Goal: Information Seeking & Learning: Compare options

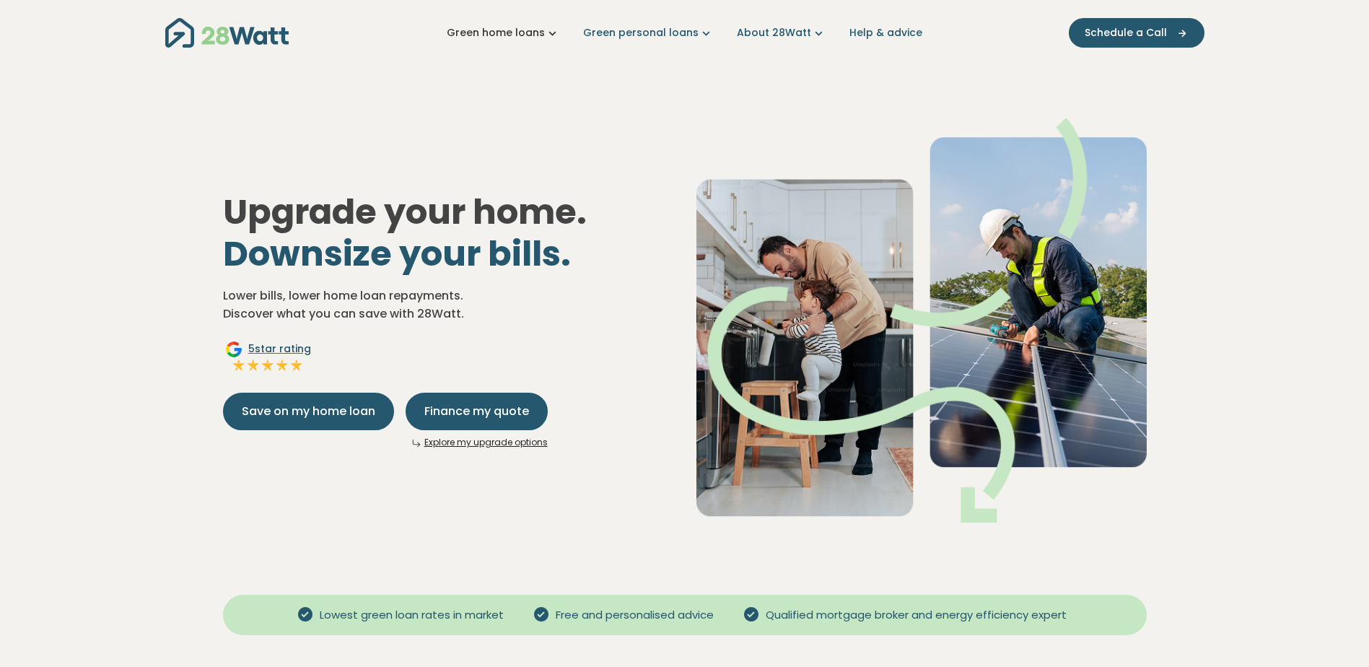
click at [543, 35] on link "Green home loans" at bounding box center [503, 32] width 113 height 15
click at [645, 281] on div "Upgrade your home. Downsize your bills. Lower bills, lower home loan repayments…" at bounding box center [447, 319] width 473 height 257
click at [752, 30] on link "About 28Watt" at bounding box center [781, 32] width 89 height 15
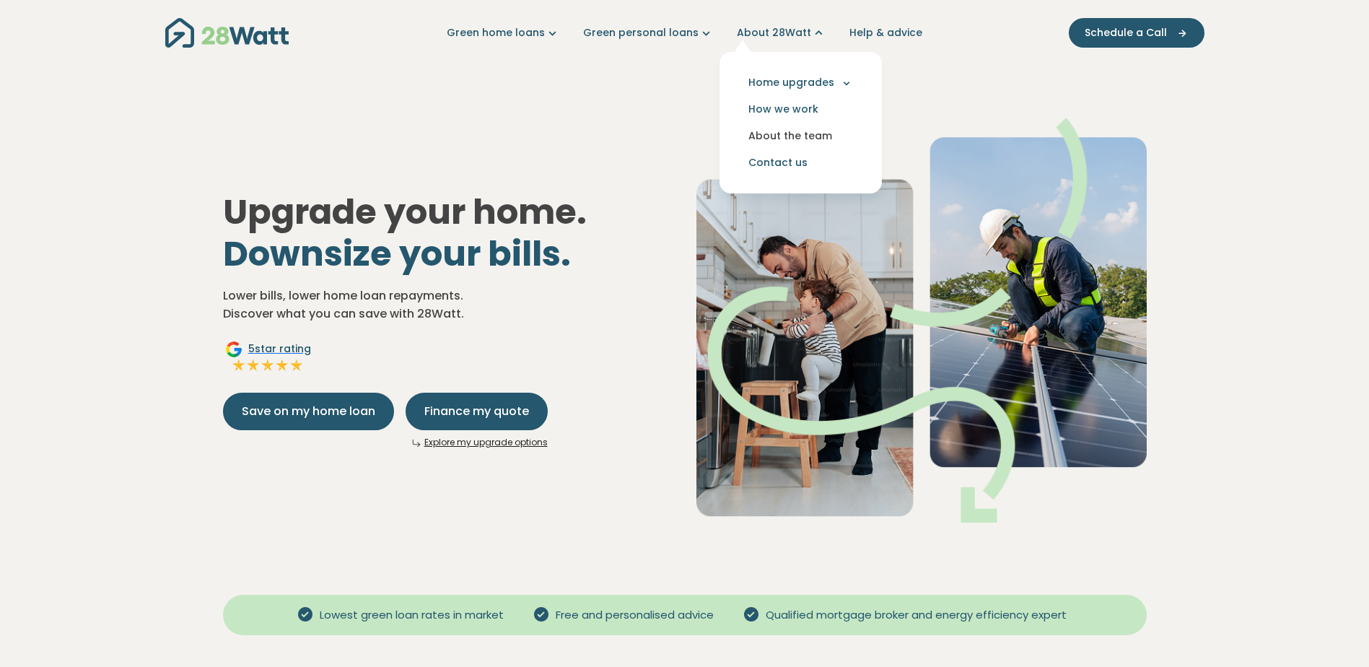
click at [797, 139] on link "About the team" at bounding box center [800, 136] width 139 height 27
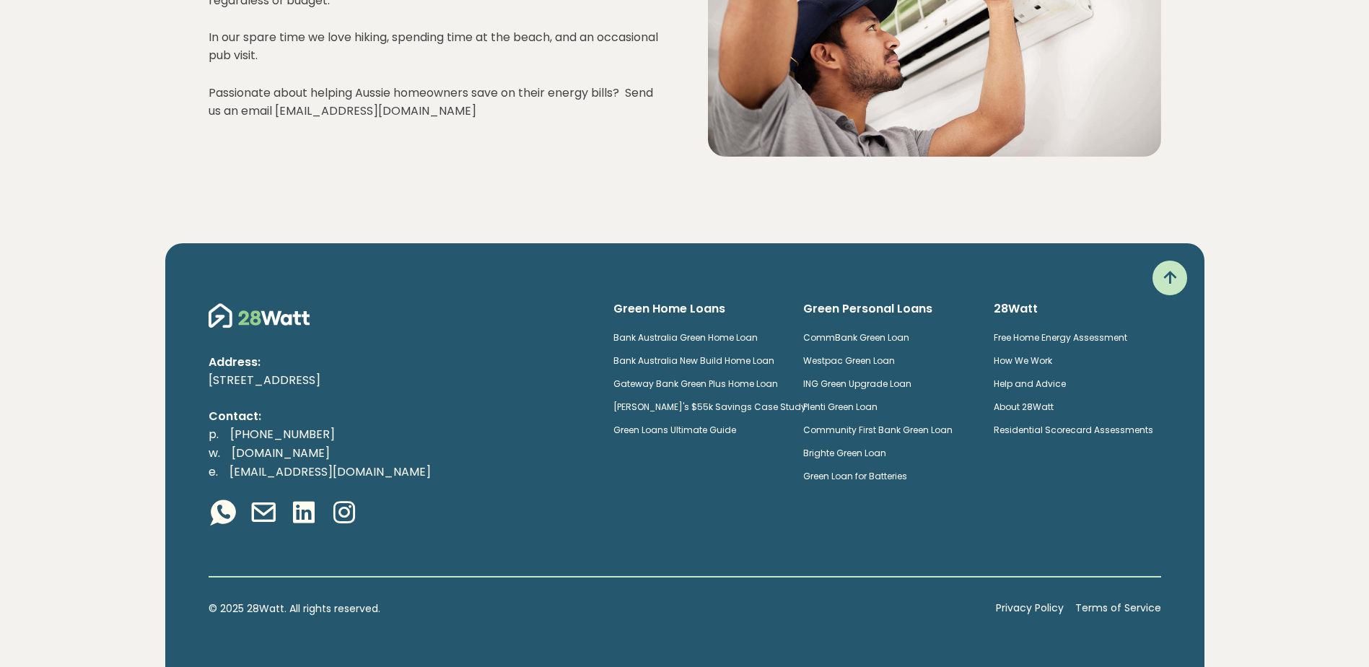
scroll to position [1864, 0]
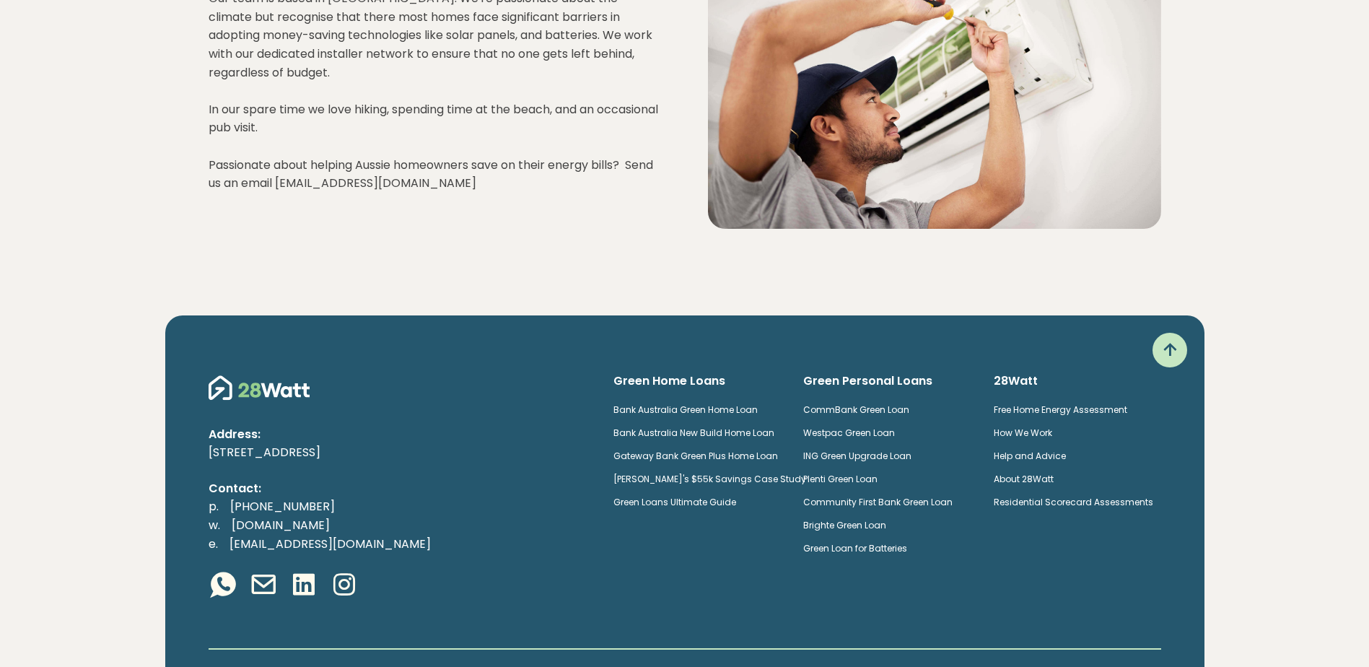
click at [1033, 473] on link "About 28Watt" at bounding box center [1024, 479] width 60 height 12
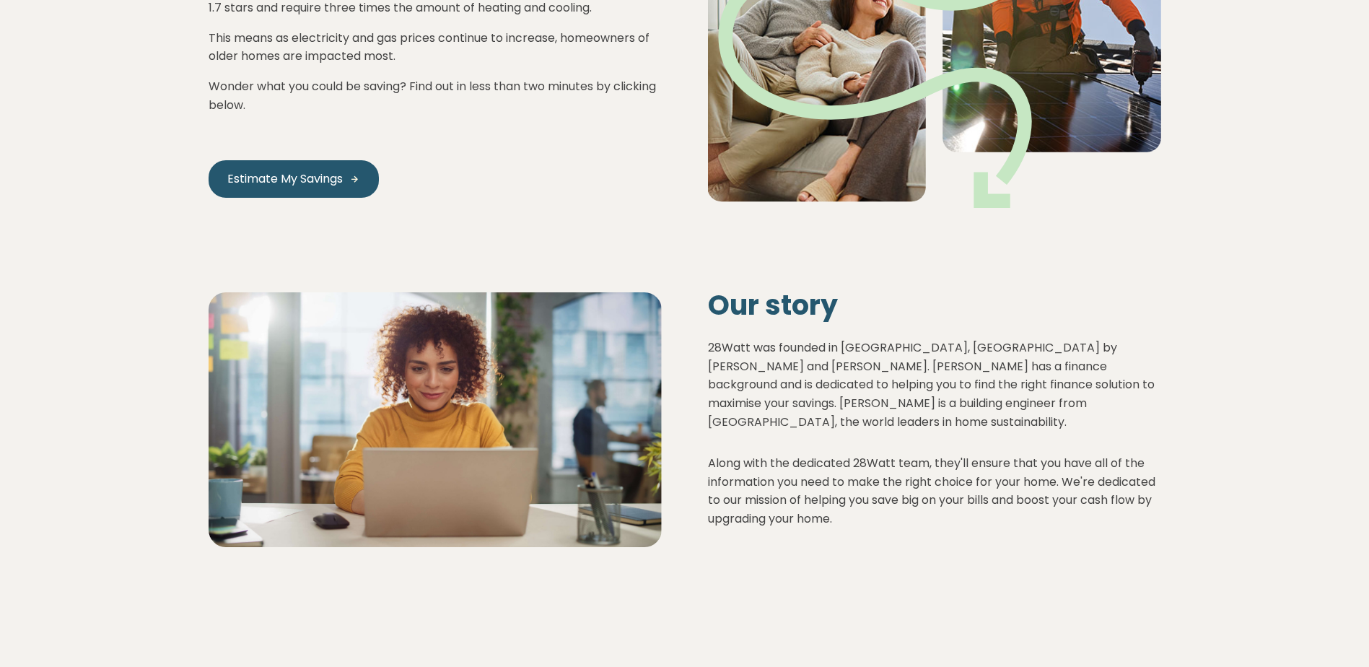
scroll to position [144, 0]
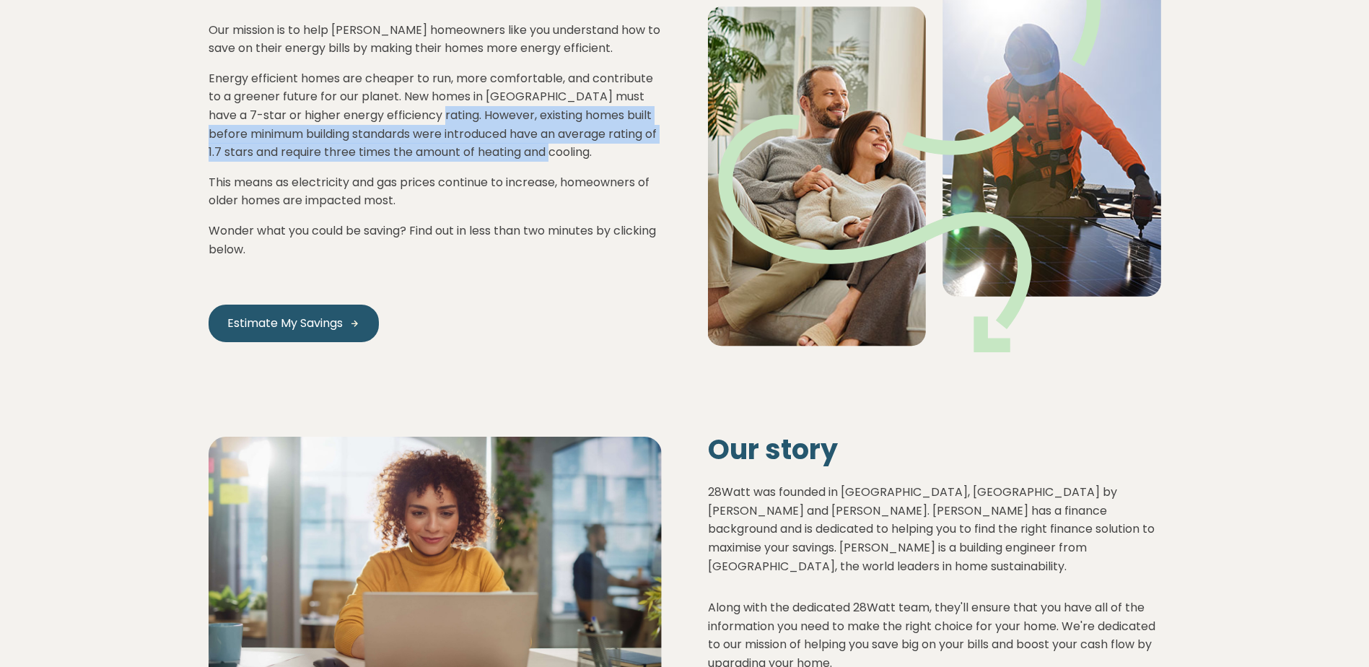
drag, startPoint x: 408, startPoint y: 115, endPoint x: 622, endPoint y: 147, distance: 215.9
click at [622, 147] on p "Energy efficient homes are cheaper to run, more comfortable, and contribute to …" at bounding box center [435, 115] width 453 height 92
click at [616, 148] on p "Energy efficient homes are cheaper to run, more comfortable, and contribute to …" at bounding box center [435, 115] width 453 height 92
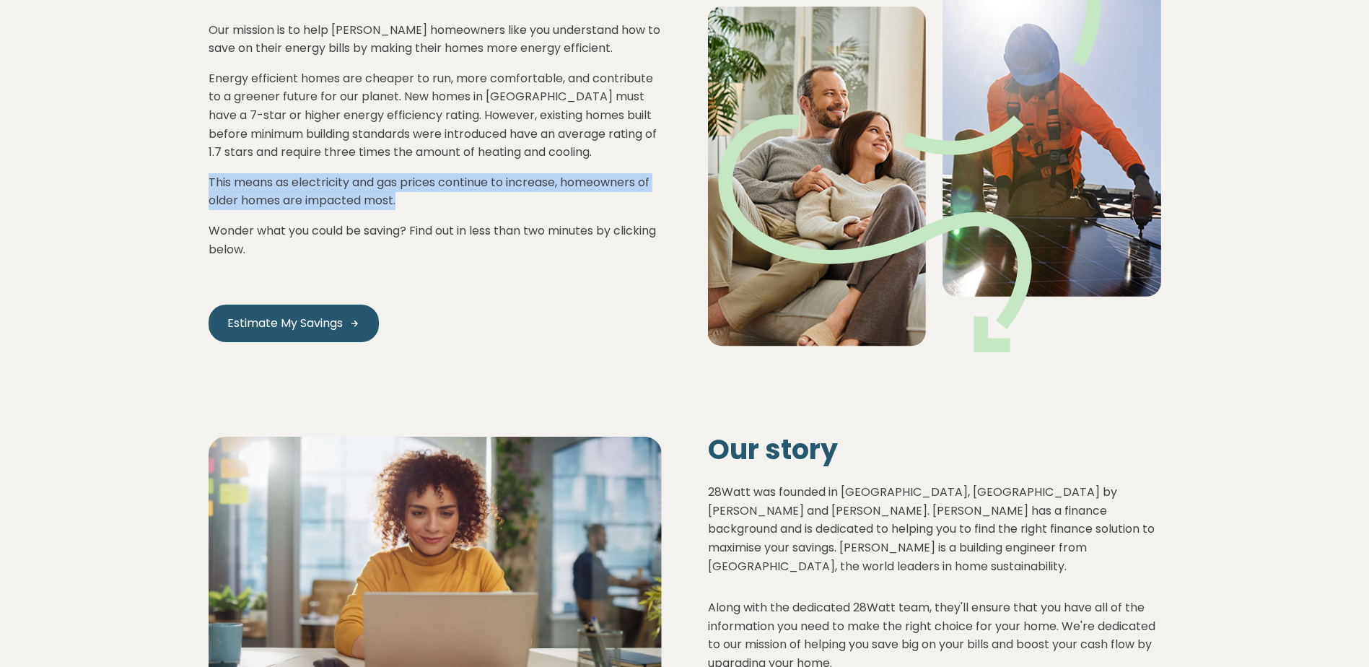
drag, startPoint x: 208, startPoint y: 187, endPoint x: 425, endPoint y: 199, distance: 217.6
click at [425, 199] on p "This means as electricity and gas prices continue to increase, homeowners of ol…" at bounding box center [435, 191] width 453 height 37
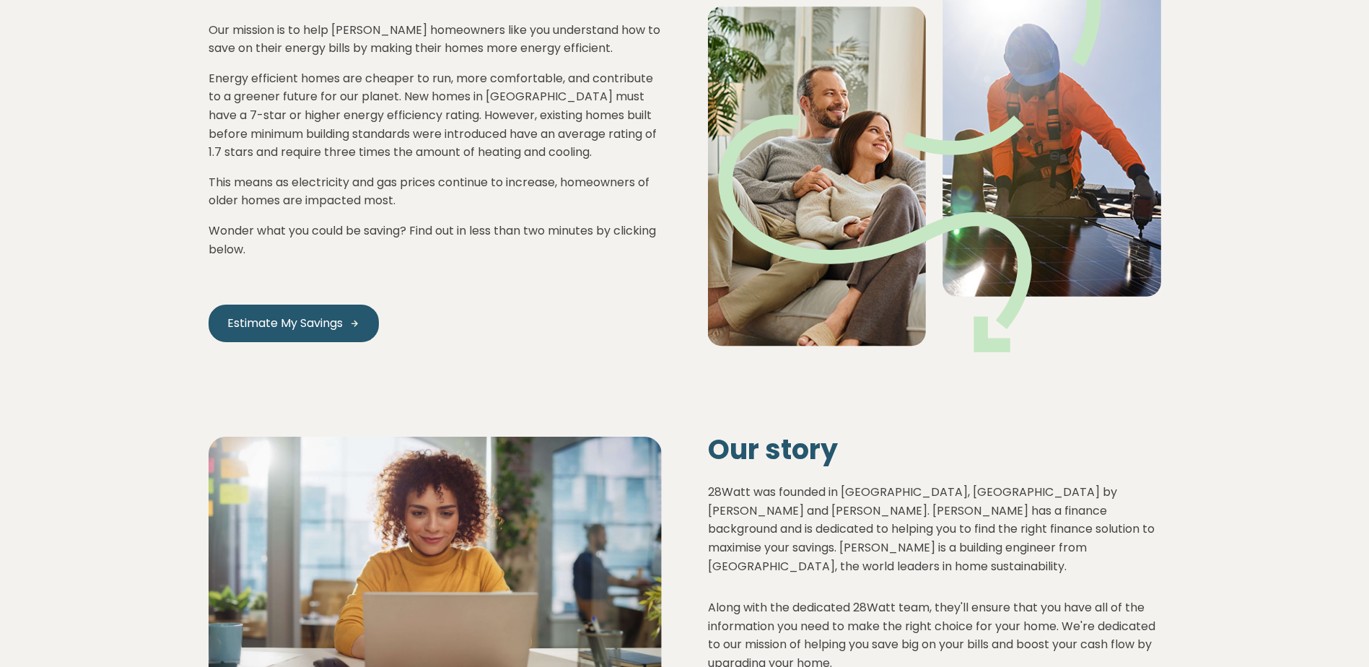
click at [302, 255] on p "Wonder what you could be saving? Find out in less than two minutes by clicking …" at bounding box center [435, 240] width 453 height 37
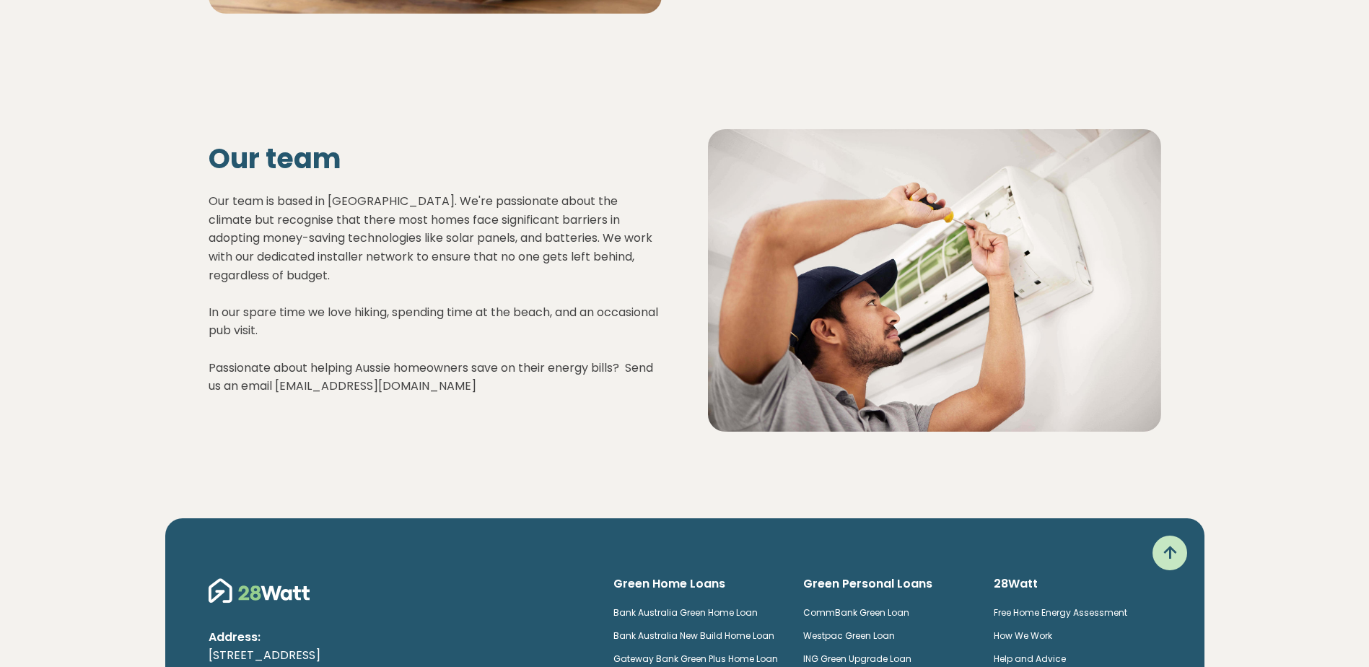
scroll to position [1936, 0]
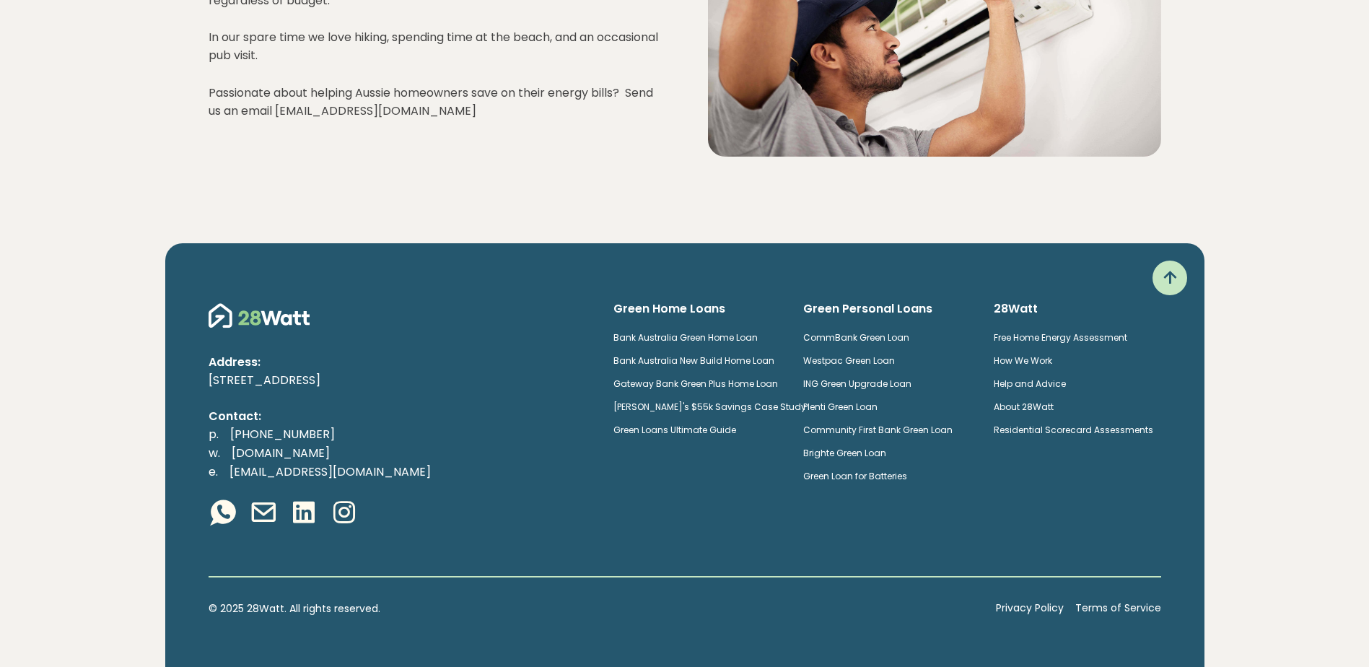
click at [872, 447] on link "Brighte Green Loan" at bounding box center [844, 453] width 83 height 12
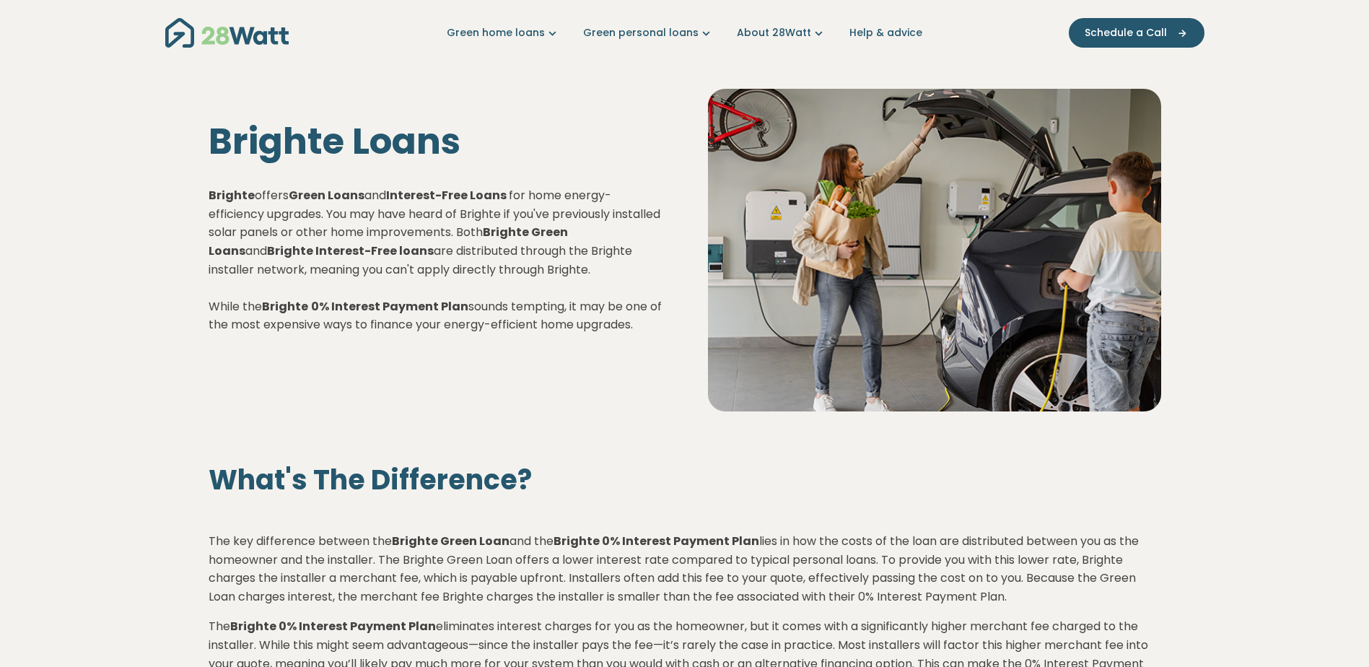
click at [207, 198] on div "Brighte Loans Brighte offers Green Loans and Interest-Free Loans for home energ…" at bounding box center [434, 250] width 499 height 261
drag, startPoint x: 209, startPoint y: 305, endPoint x: 239, endPoint y: 305, distance: 30.3
click at [239, 305] on p "Brighte offers Green Loans and Interest-Free Loans for home energy-efficiency u…" at bounding box center [435, 260] width 453 height 148
drag, startPoint x: 391, startPoint y: 192, endPoint x: 333, endPoint y: 214, distance: 62.3
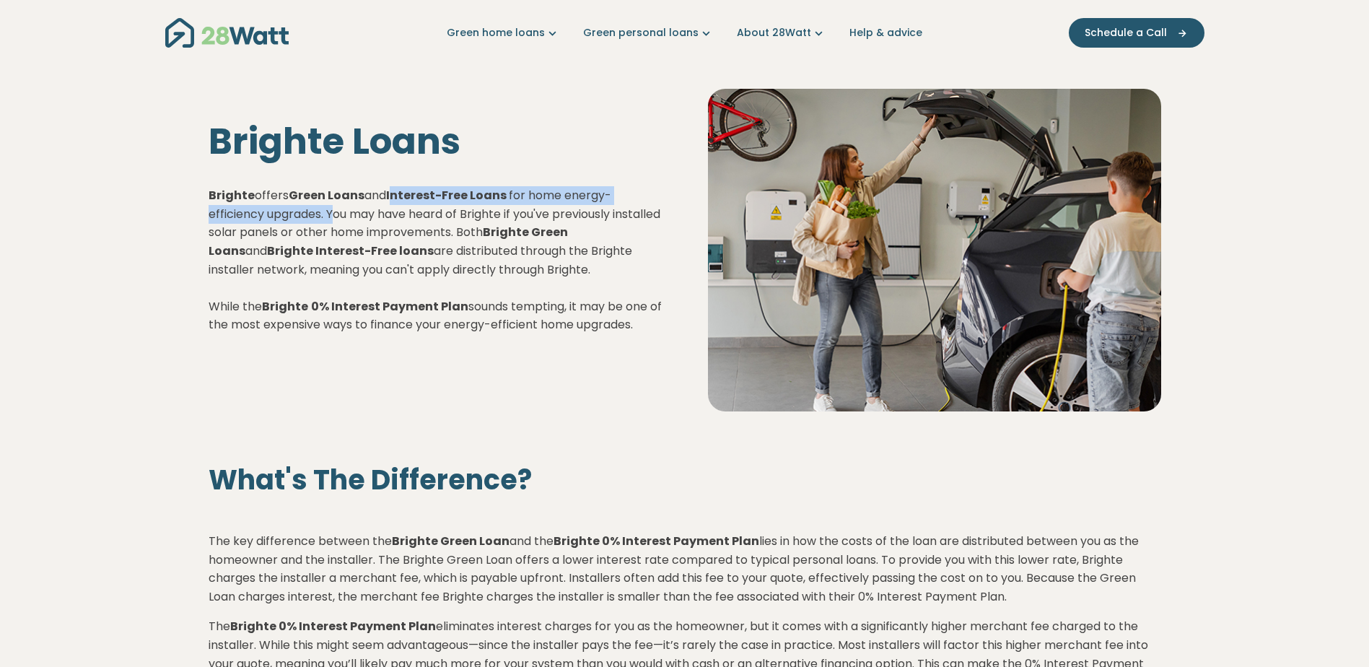
click at [333, 214] on p "Brighte offers Green Loans and Interest-Free Loans for home energy-efficiency u…" at bounding box center [435, 260] width 453 height 148
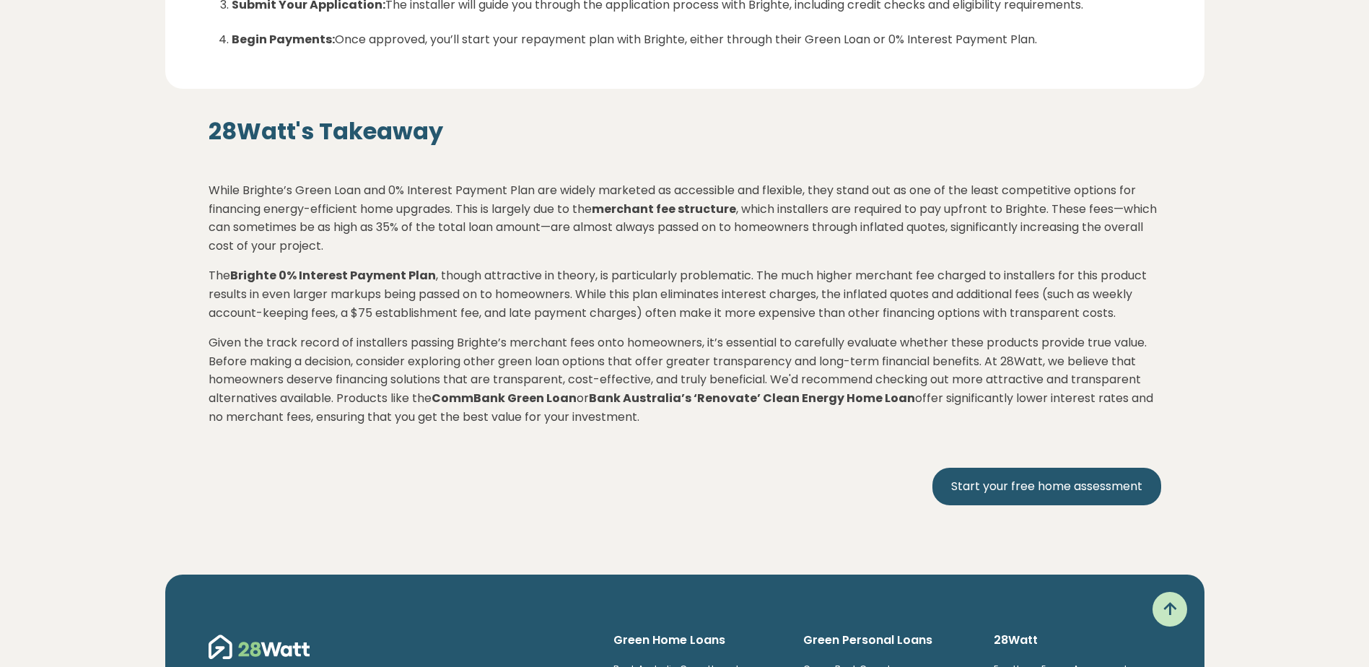
scroll to position [2093, 0]
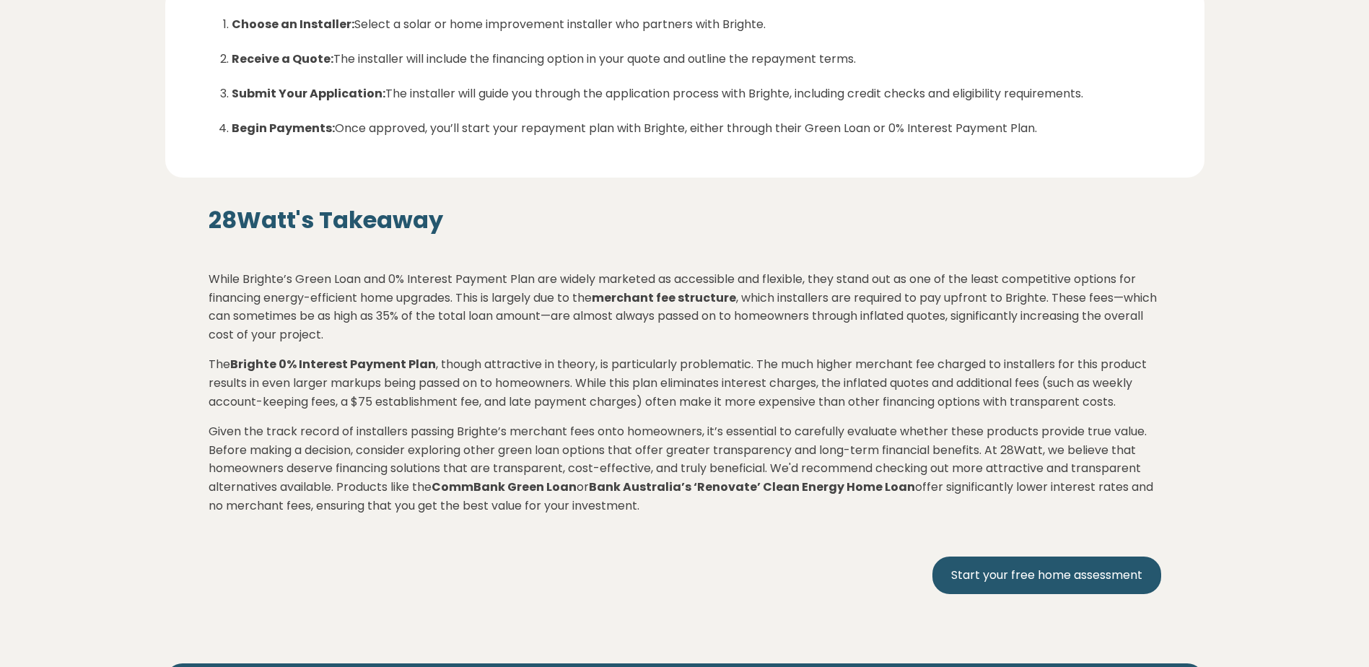
drag, startPoint x: 208, startPoint y: 303, endPoint x: 881, endPoint y: 442, distance: 687.5
click at [881, 442] on div "28Watt's Takeaway While Brighte’s Green Loan and 0% Interest Payment Plan are w…" at bounding box center [685, 400] width 953 height 388
click at [757, 455] on p "Given the track record of installers passing Brighte’s merchant fees onto homeo…" at bounding box center [685, 468] width 953 height 92
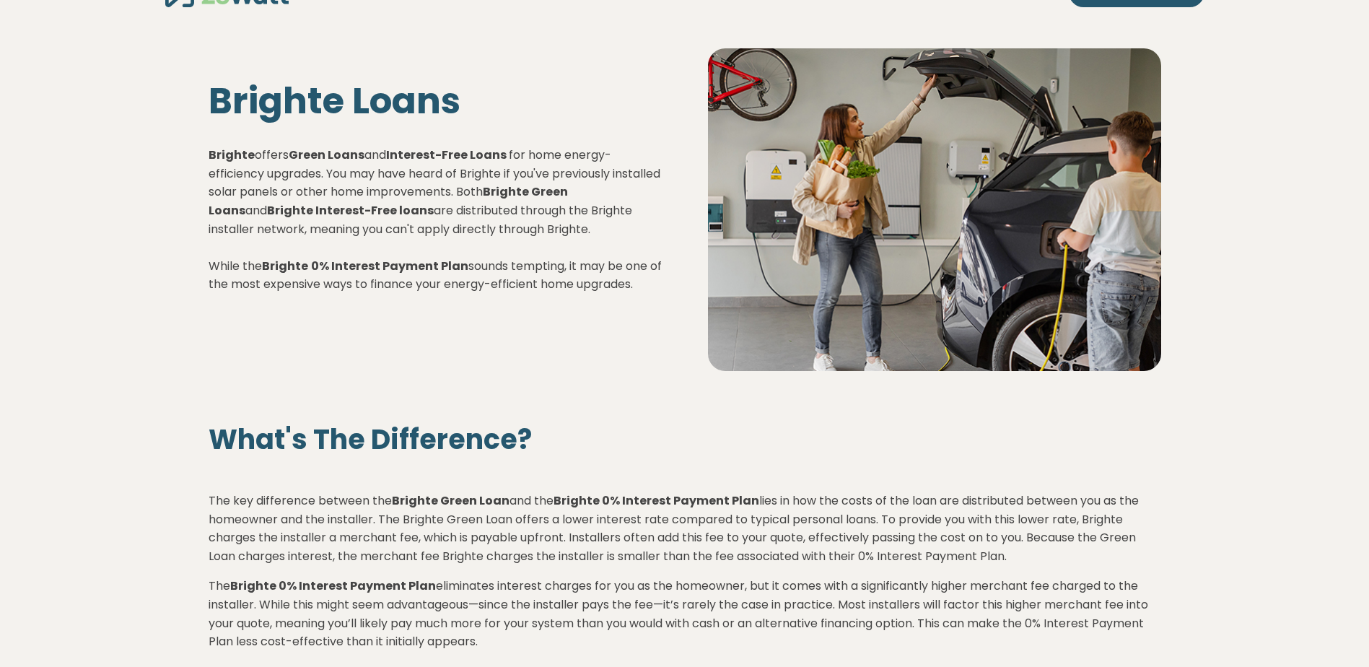
scroll to position [0, 0]
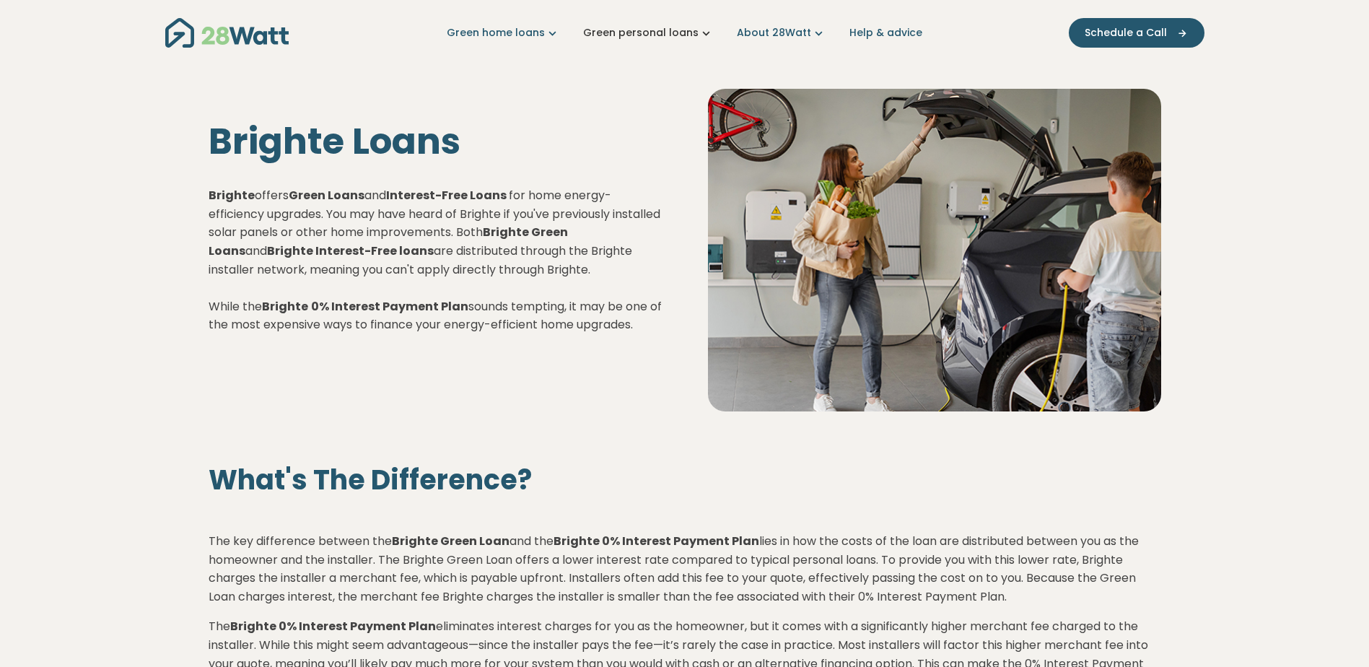
click at [677, 33] on link "Green personal loans" at bounding box center [648, 32] width 131 height 15
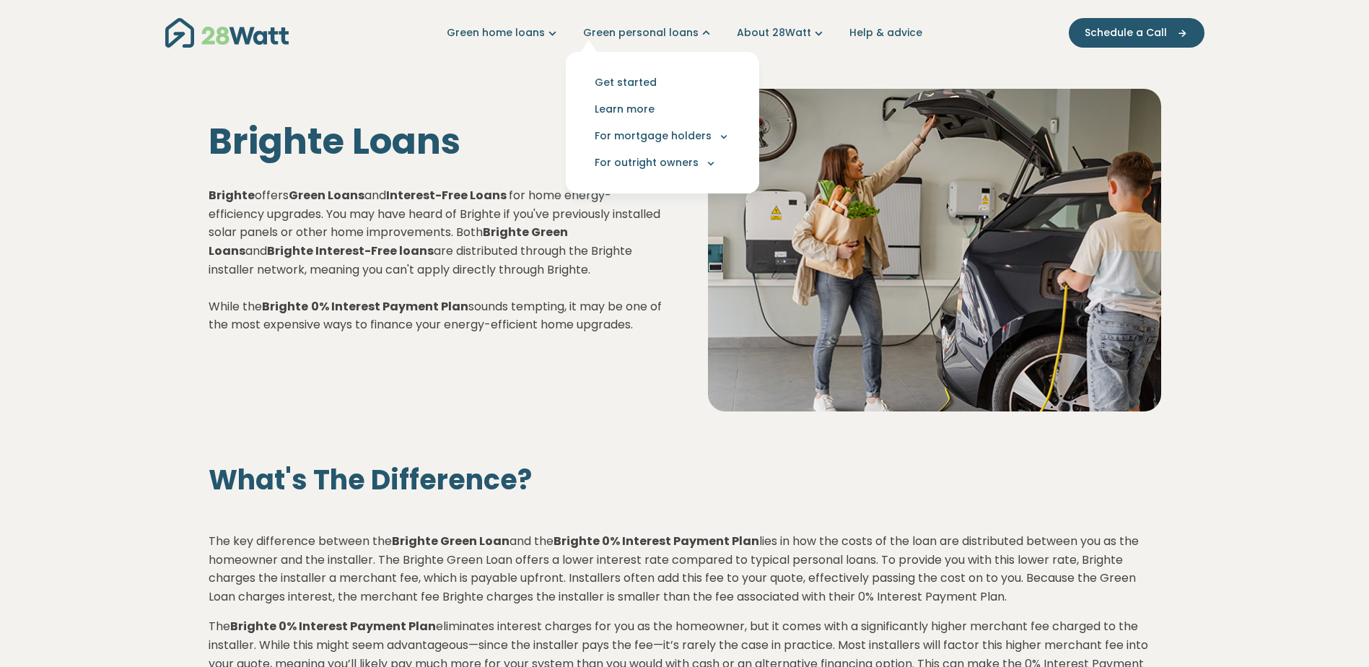
click at [416, 212] on p "Brighte offers Green Loans and Interest-Free Loans for home energy-efficiency u…" at bounding box center [435, 260] width 453 height 148
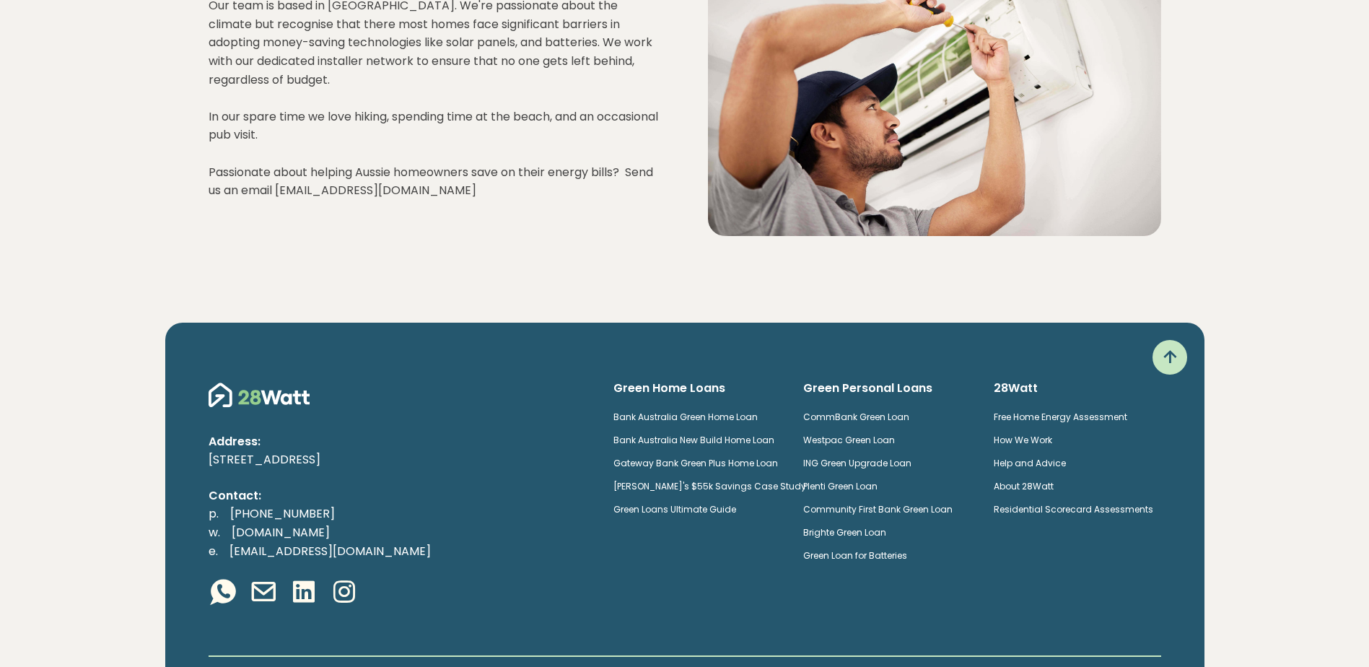
scroll to position [1936, 0]
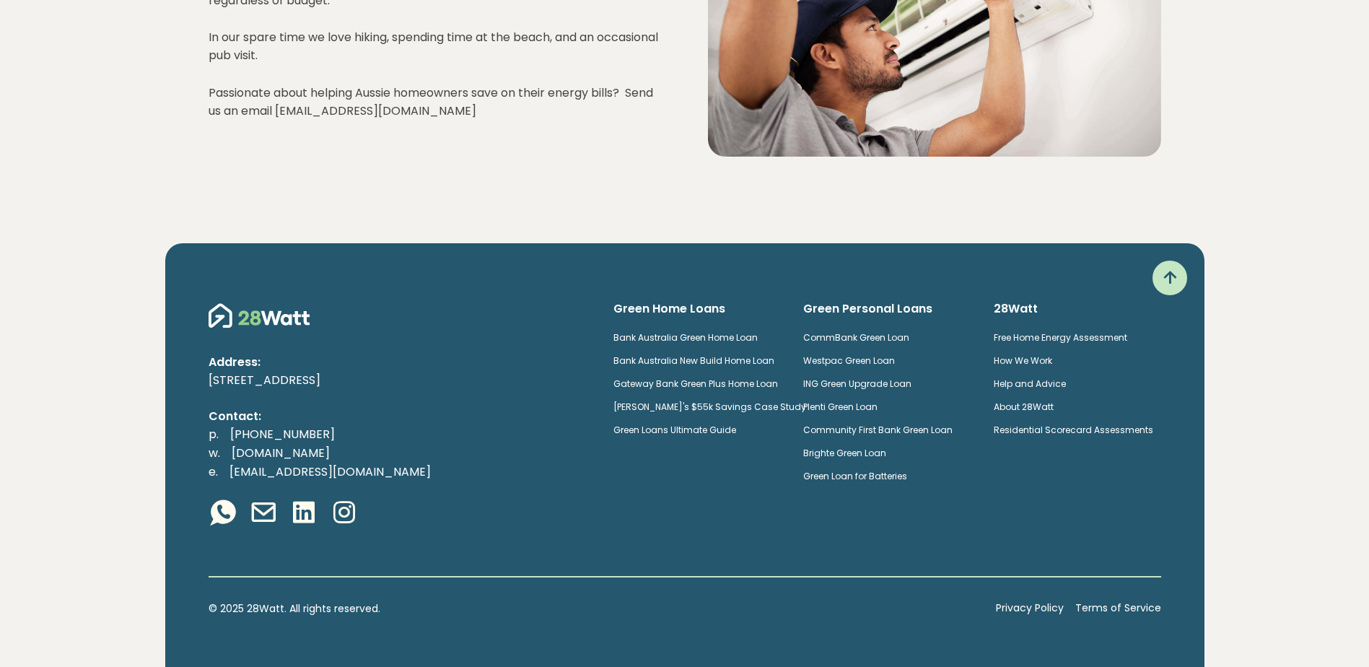
click at [717, 335] on link "Bank Australia Green Home Loan" at bounding box center [685, 337] width 144 height 12
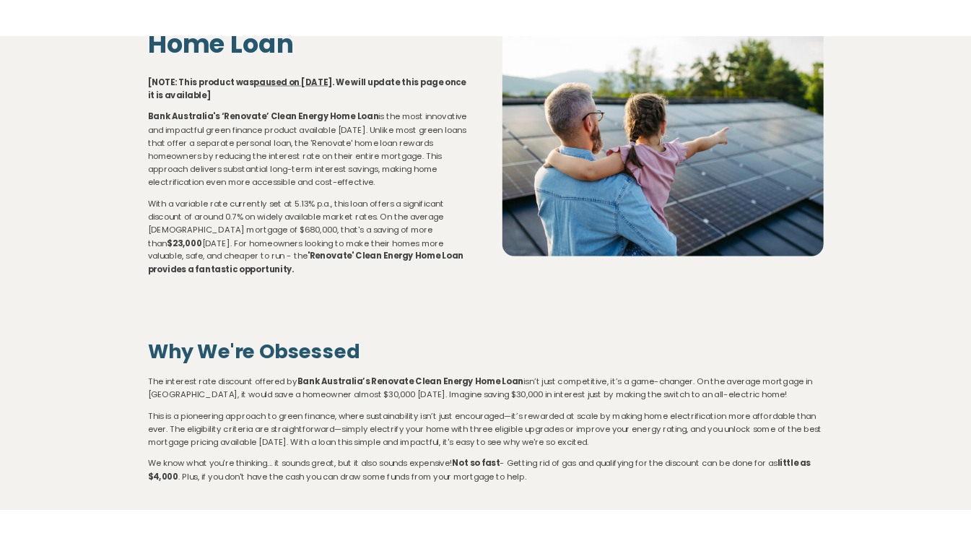
scroll to position [216, 0]
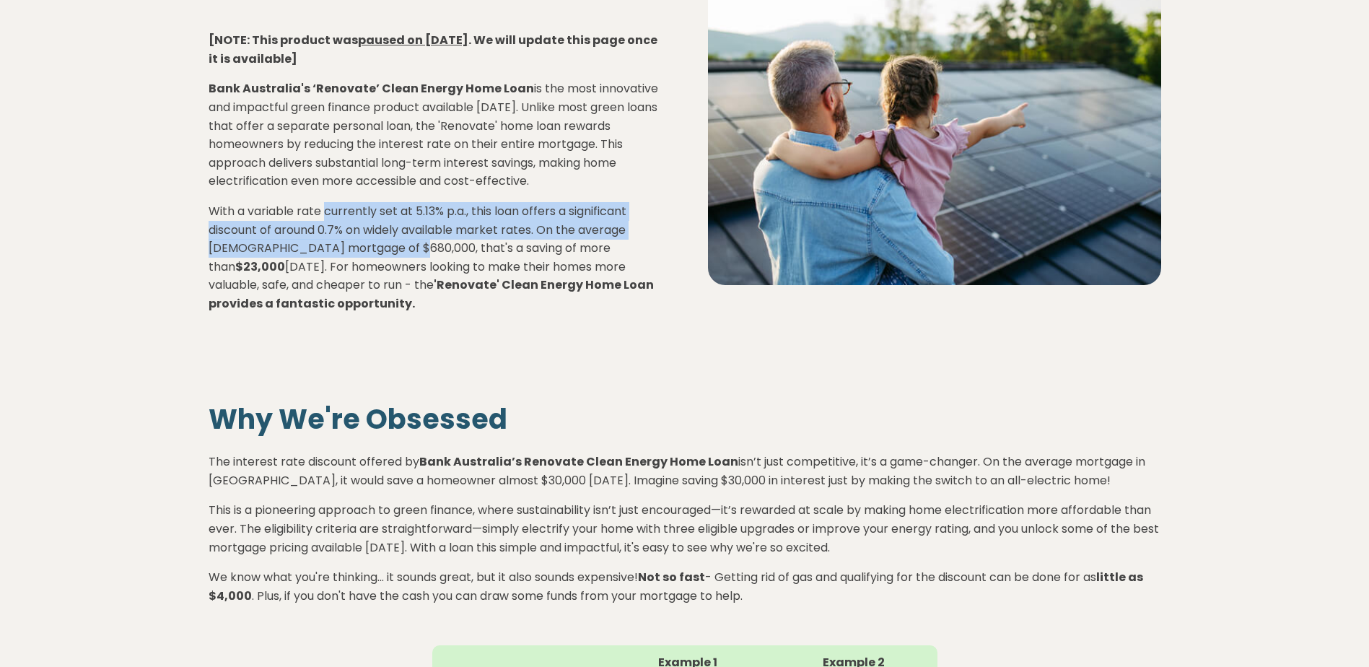
drag, startPoint x: 327, startPoint y: 213, endPoint x: 401, endPoint y: 246, distance: 81.4
click at [401, 246] on p "With a variable rate currently set at 5.13% p.a., this loan offers a significan…" at bounding box center [435, 257] width 453 height 111
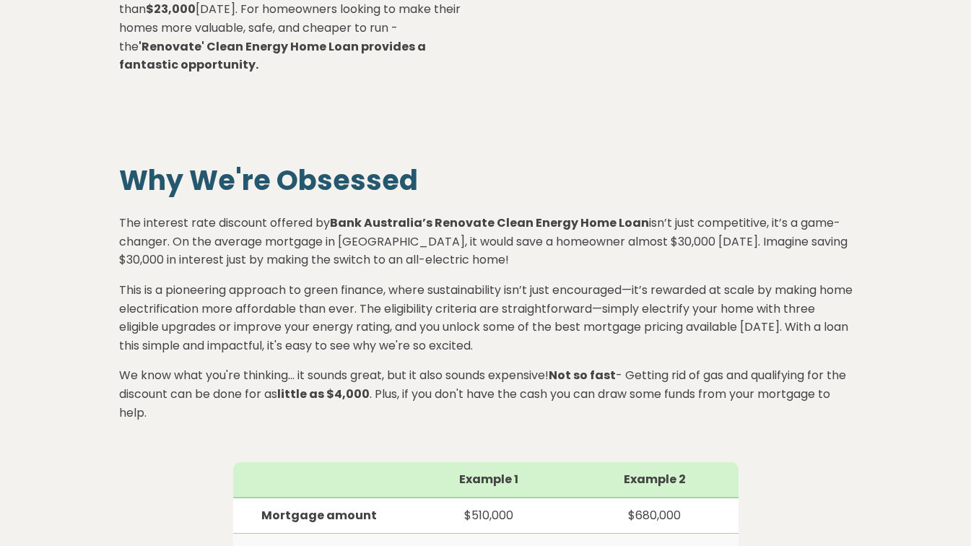
scroll to position [505, 0]
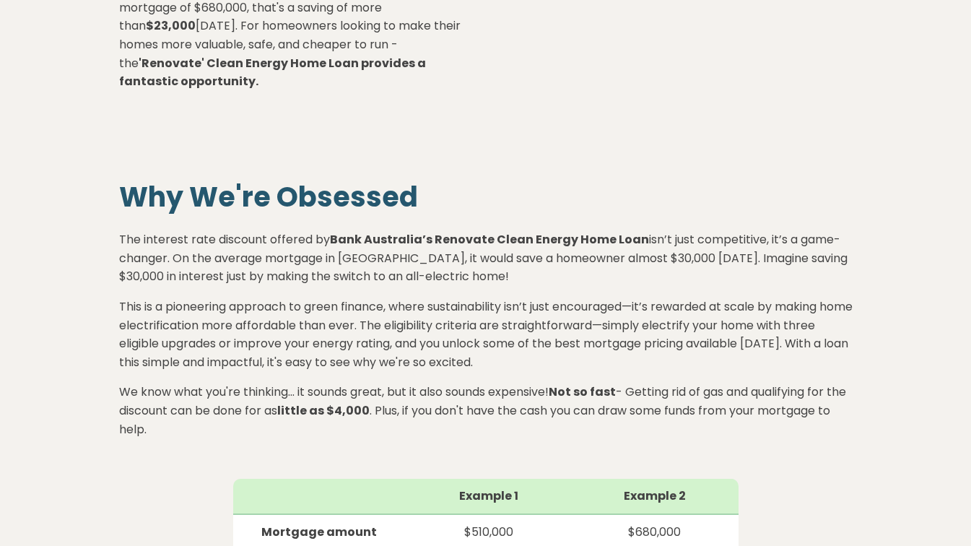
click at [221, 180] on h2 "Why We're Obsessed" at bounding box center [485, 196] width 733 height 33
click at [172, 237] on p "The interest rate discount offered by Bank Australia’s Renovate Clean Energy Ho…" at bounding box center [485, 252] width 733 height 67
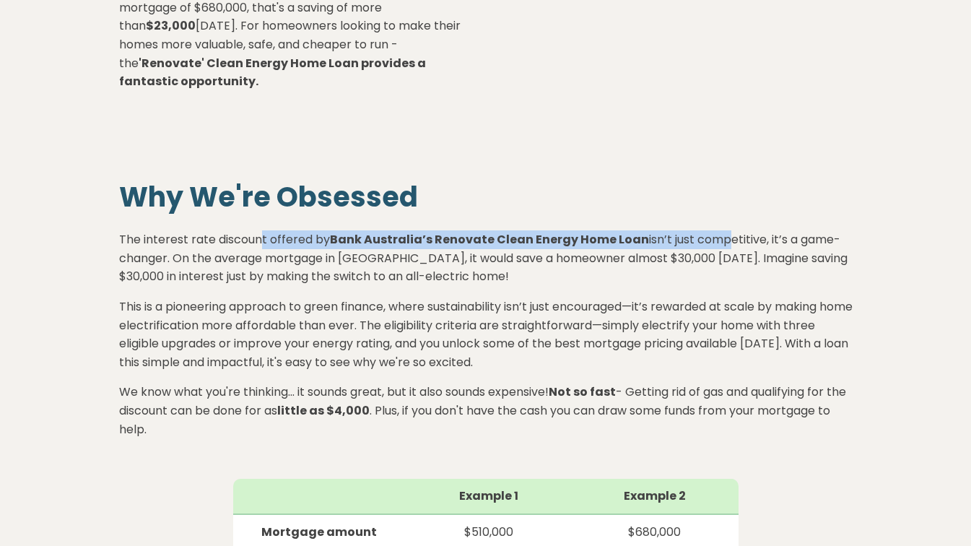
drag, startPoint x: 292, startPoint y: 224, endPoint x: 714, endPoint y: 224, distance: 422.1
click at [714, 224] on p "The interest rate discount offered by Bank Australia’s Renovate Clean Energy Ho…" at bounding box center [485, 252] width 733 height 67
drag, startPoint x: 167, startPoint y: 238, endPoint x: 573, endPoint y: 256, distance: 406.0
click at [573, 256] on p "The interest rate discount offered by Bank Australia’s Renovate Clean Energy Ho…" at bounding box center [485, 252] width 733 height 67
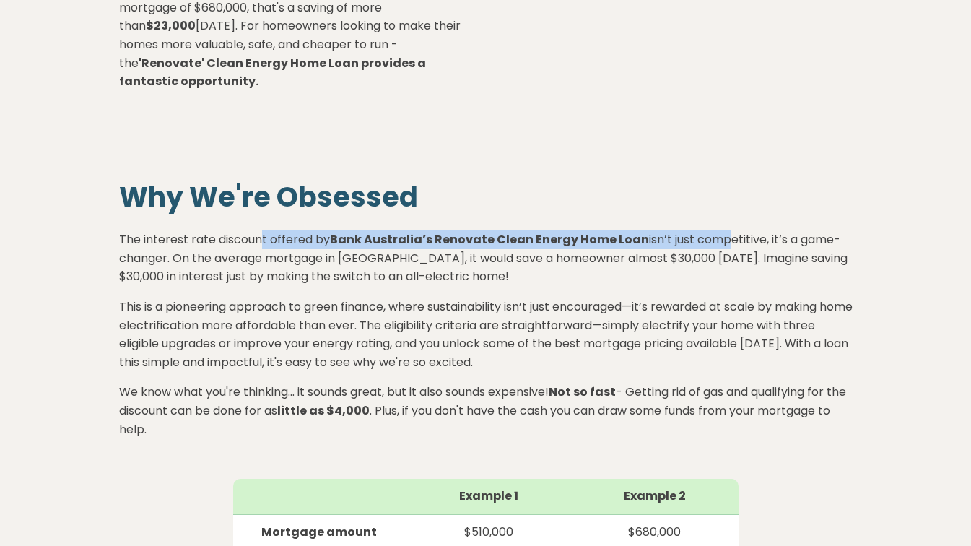
click at [573, 256] on p "The interest rate discount offered by Bank Australia’s Renovate Clean Energy Ho…" at bounding box center [485, 252] width 733 height 67
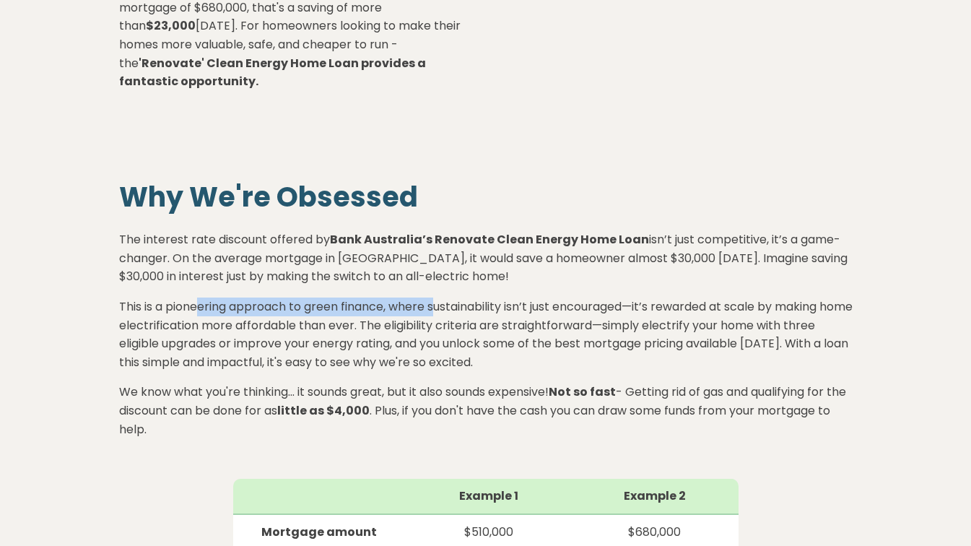
drag, startPoint x: 197, startPoint y: 284, endPoint x: 439, endPoint y: 281, distance: 242.5
click at [439, 297] on p "This is a pioneering approach to green finance, where sustainability isn’t just…" at bounding box center [485, 334] width 733 height 74
click at [505, 297] on p "This is a pioneering approach to green finance, where sustainability isn’t just…" at bounding box center [485, 334] width 733 height 74
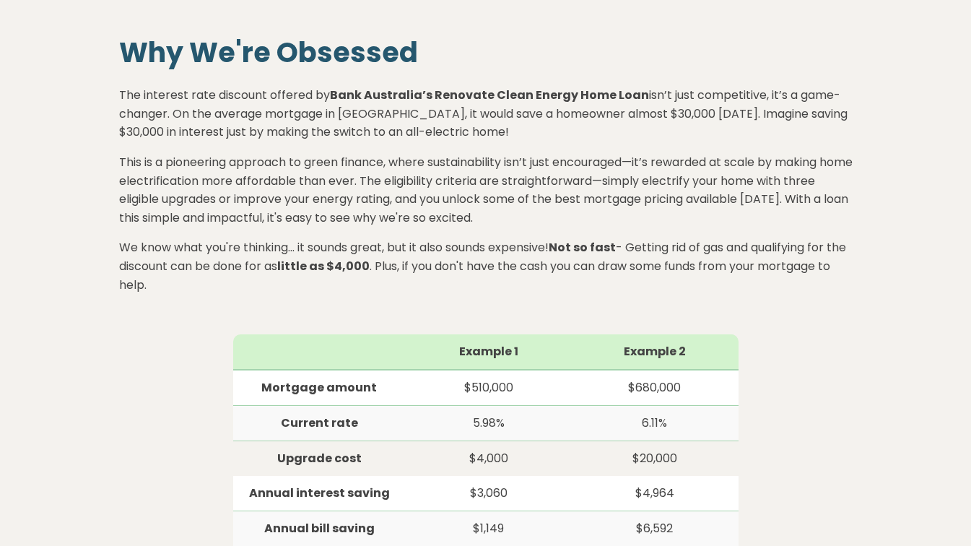
scroll to position [794, 0]
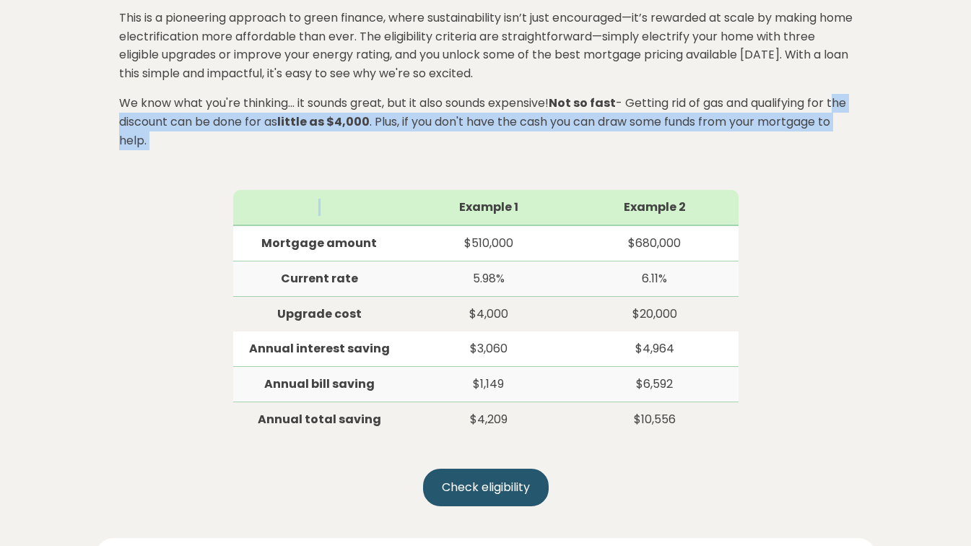
drag, startPoint x: 120, startPoint y: 102, endPoint x: 385, endPoint y: 196, distance: 281.4
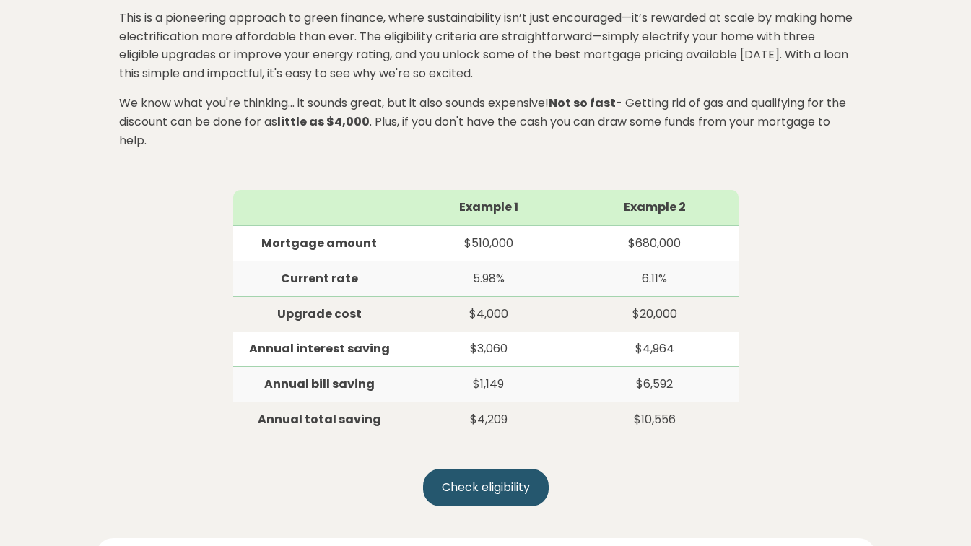
drag, startPoint x: 385, startPoint y: 196, endPoint x: 371, endPoint y: 246, distance: 52.5
click at [371, 261] on td "Current rate" at bounding box center [319, 278] width 173 height 35
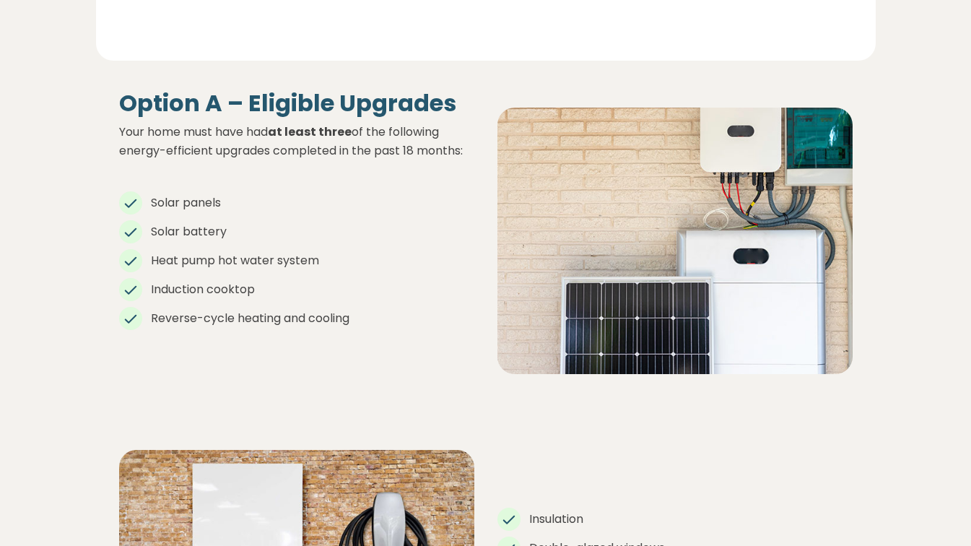
scroll to position [1876, 0]
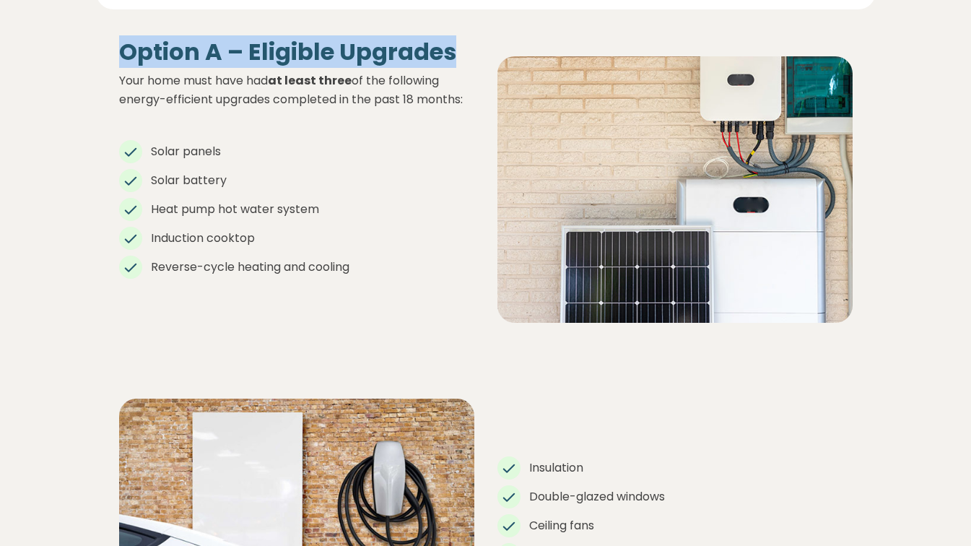
drag, startPoint x: 121, startPoint y: 37, endPoint x: 461, endPoint y: 38, distance: 339.9
click at [461, 38] on h3 "Option A – Eligible Upgrades" at bounding box center [296, 51] width 355 height 27
click at [462, 38] on h3 "Option A – Eligible Upgrades" at bounding box center [296, 51] width 355 height 27
click at [450, 38] on strong "Option A – Eligible Upgrades" at bounding box center [287, 51] width 337 height 32
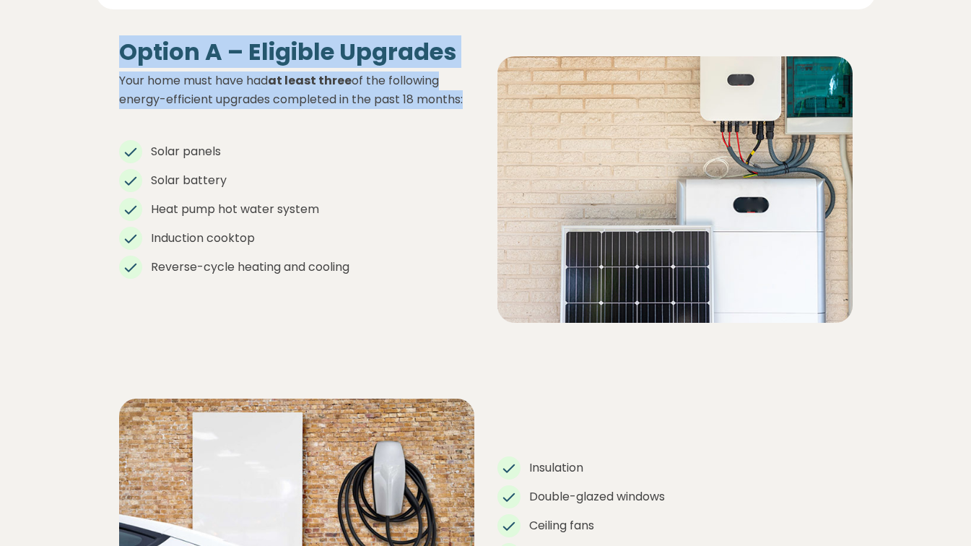
drag, startPoint x: 121, startPoint y: 30, endPoint x: 468, endPoint y: 83, distance: 350.5
click at [468, 83] on div "Option A – Eligible Upgrades Your home must have had at least three of the foll…" at bounding box center [296, 177] width 355 height 279
click at [468, 83] on p "Your home must have had at least three of the following energy-efficient upgrad…" at bounding box center [296, 89] width 355 height 37
click at [465, 84] on p "Your home must have had at least three of the following energy-efficient upgrad…" at bounding box center [296, 89] width 355 height 37
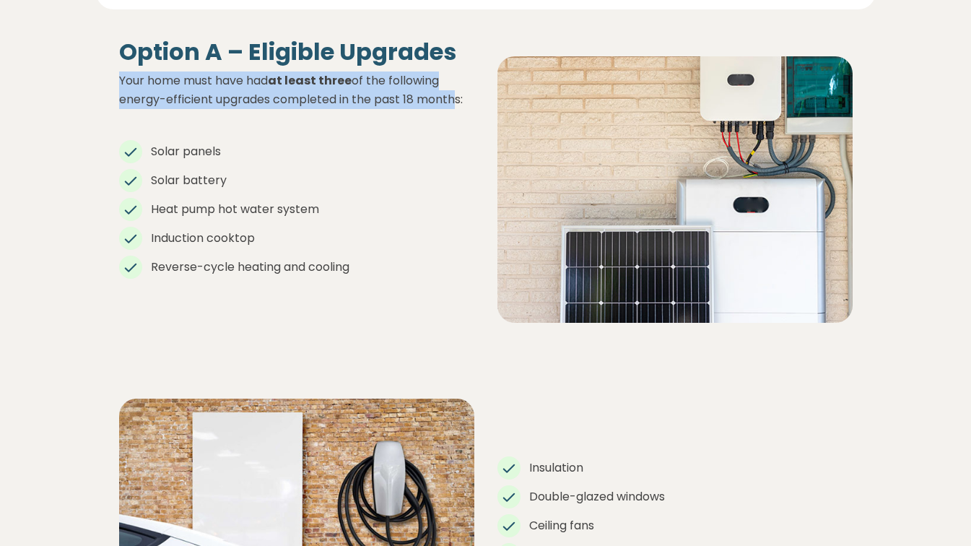
drag, startPoint x: 459, startPoint y: 84, endPoint x: 121, endPoint y: 66, distance: 338.2
click at [121, 71] on p "Your home must have had at least three of the following energy-efficient upgrad…" at bounding box center [296, 89] width 355 height 37
click at [123, 71] on p "Your home must have had at least three of the following energy-efficient upgrad…" at bounding box center [296, 89] width 355 height 37
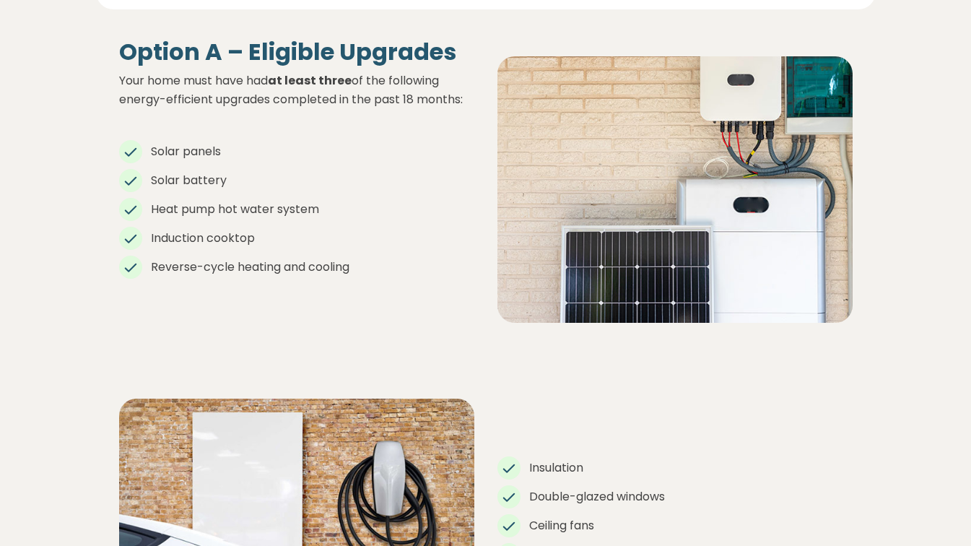
click at [128, 41] on strong "Option A – Eligible Upgrades" at bounding box center [287, 51] width 337 height 32
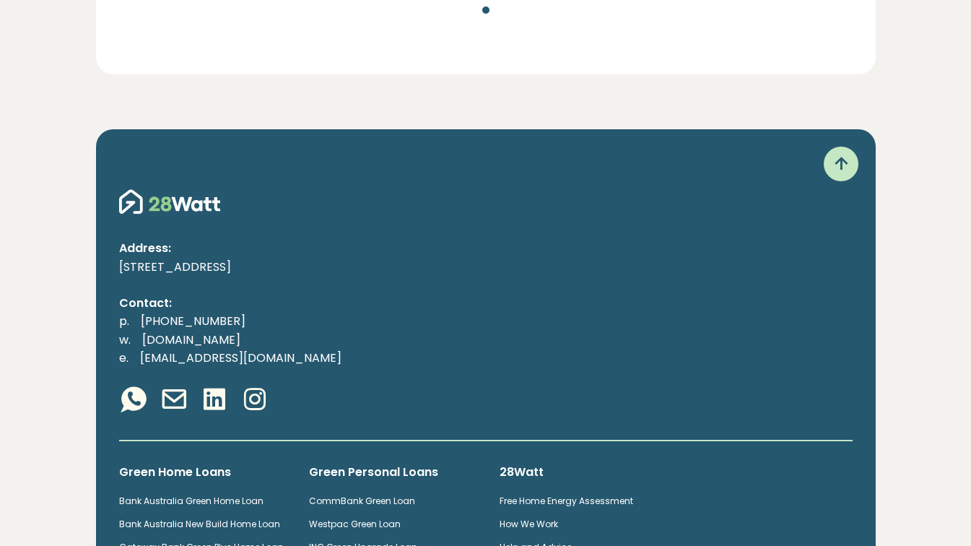
scroll to position [4830, 0]
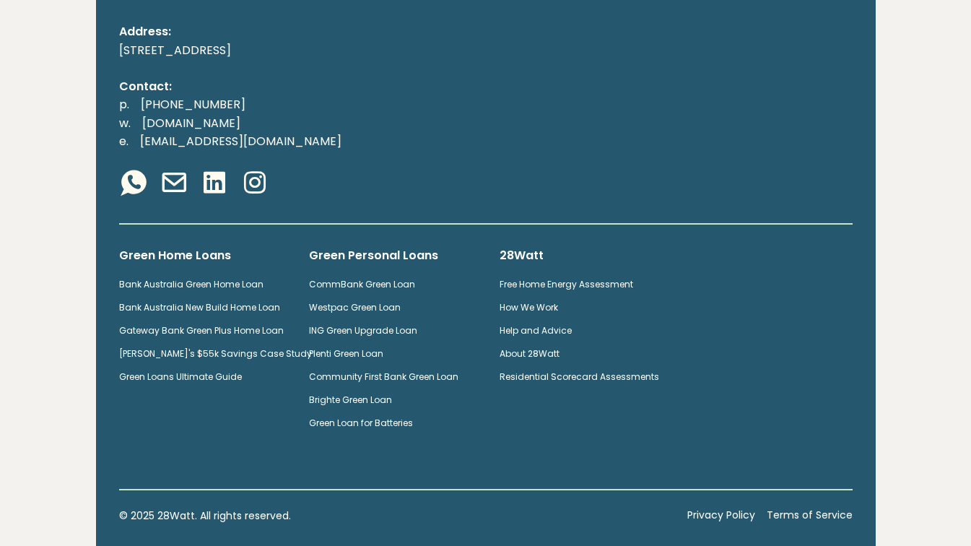
click at [499, 347] on link "About 28Watt" at bounding box center [529, 353] width 60 height 12
